Goal: Information Seeking & Learning: Learn about a topic

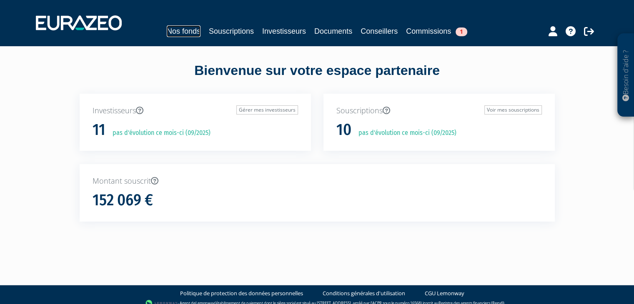
click at [185, 32] on link "Nos fonds" at bounding box center [184, 31] width 34 height 12
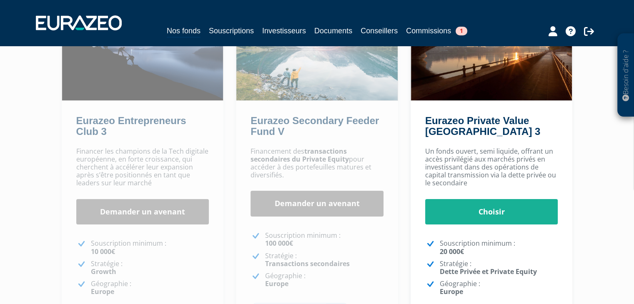
scroll to position [108, 0]
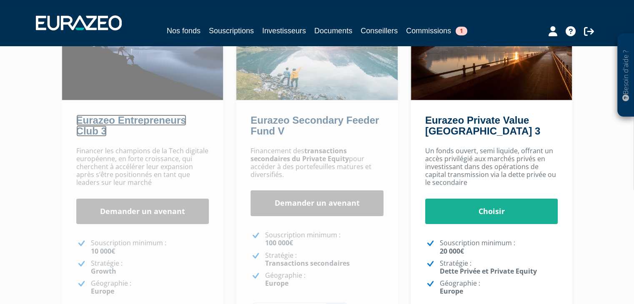
click at [147, 119] on link "Eurazeo Entrepreneurs Club 3" at bounding box center [131, 126] width 110 height 22
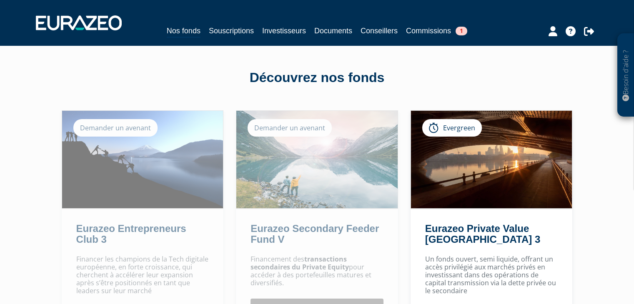
scroll to position [108, 0]
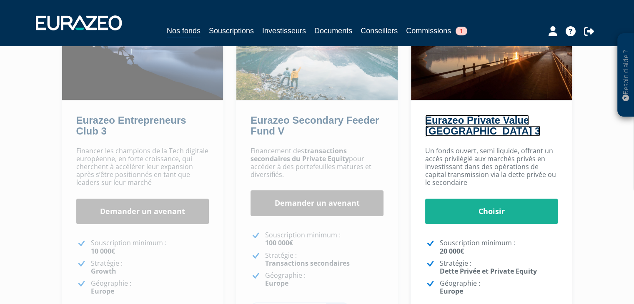
click at [440, 125] on link "Eurazeo Private Value [GEOGRAPHIC_DATA] 3" at bounding box center [482, 126] width 115 height 22
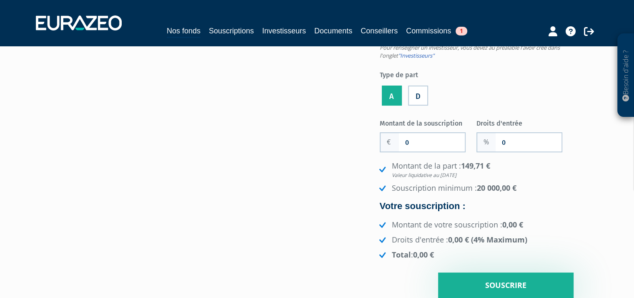
scroll to position [95, 0]
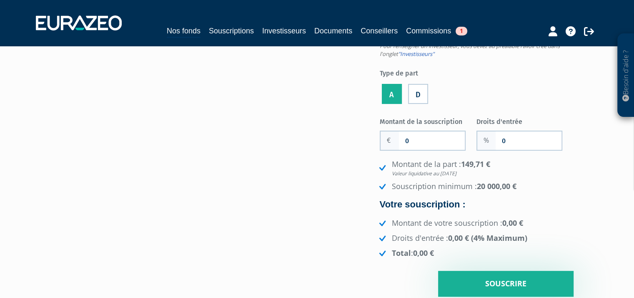
click at [411, 97] on label "D" at bounding box center [418, 94] width 20 height 20
click at [0, 0] on input "D" at bounding box center [0, 0] width 0 height 0
click at [396, 91] on label "A" at bounding box center [392, 94] width 20 height 20
click at [0, 0] on input "A" at bounding box center [0, 0] width 0 height 0
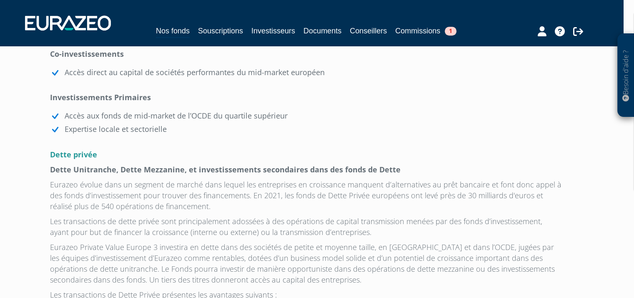
scroll to position [898, 11]
click at [314, 31] on link "Documents" at bounding box center [323, 31] width 38 height 12
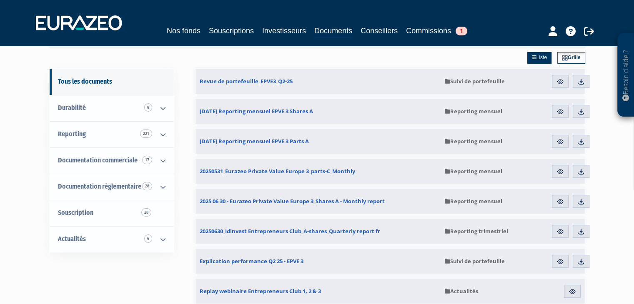
scroll to position [53, 0]
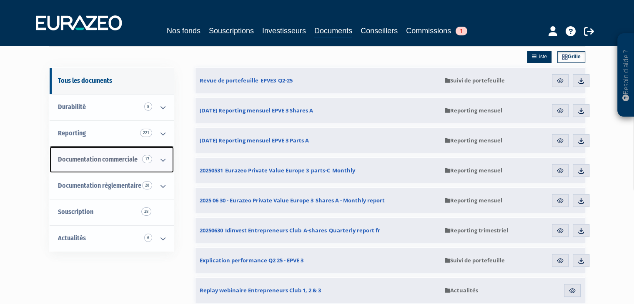
click at [159, 158] on icon at bounding box center [163, 160] width 22 height 26
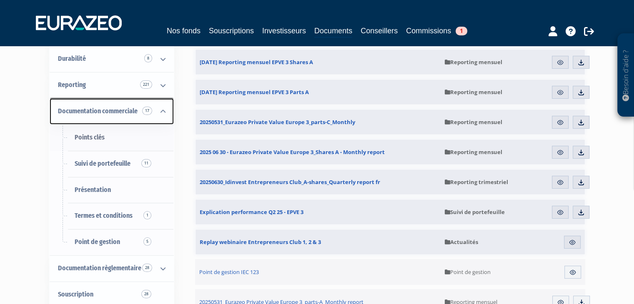
scroll to position [117, 0]
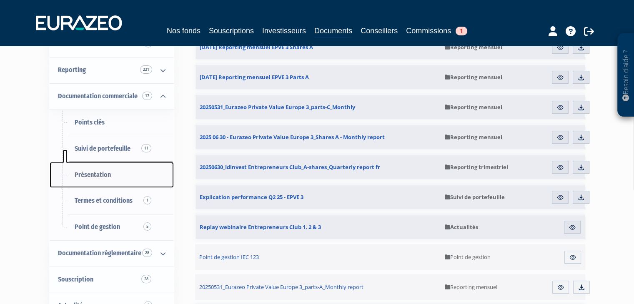
click at [97, 174] on span "Présentation" at bounding box center [93, 175] width 36 height 8
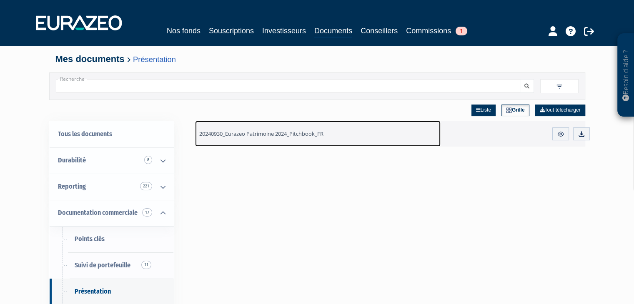
click at [302, 135] on span "20240930_Eurazeo Patrimoine 2024_Pitchbook_FR" at bounding box center [261, 134] width 124 height 8
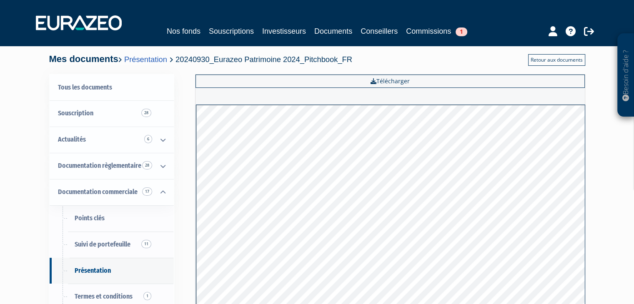
click at [540, 63] on link "Retour aux documents" at bounding box center [556, 60] width 57 height 12
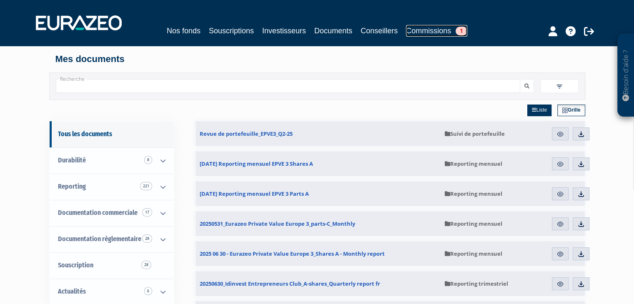
click at [432, 32] on link "Commissions 1" at bounding box center [436, 31] width 61 height 12
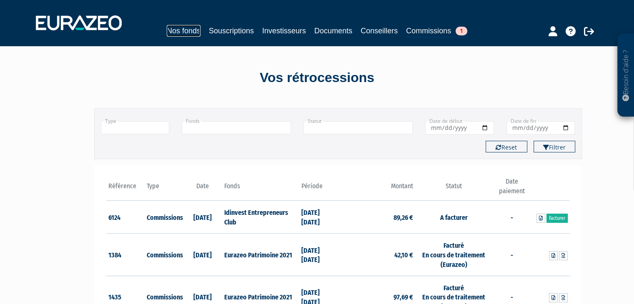
click at [181, 25] on link "Nos fonds" at bounding box center [184, 31] width 34 height 12
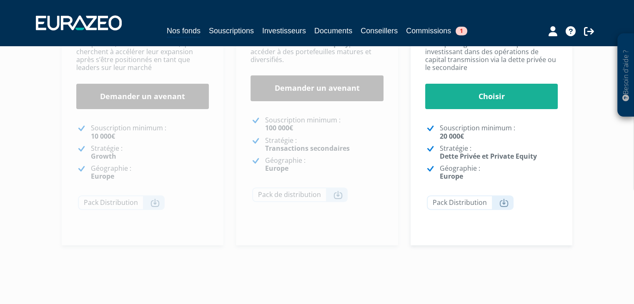
scroll to position [230, 0]
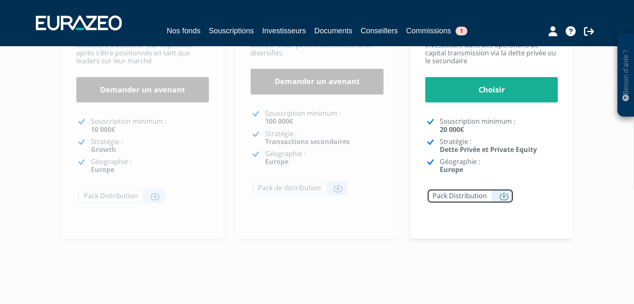
click at [500, 193] on icon at bounding box center [504, 196] width 9 height 8
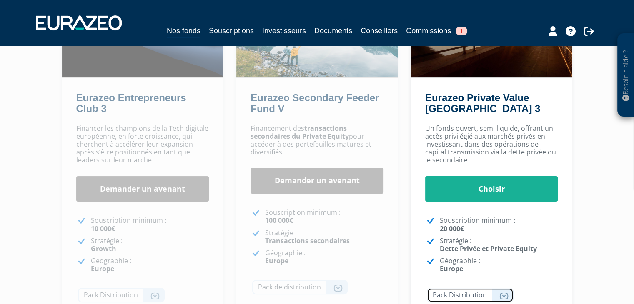
scroll to position [128, 0]
